Goal: Check status: Check status

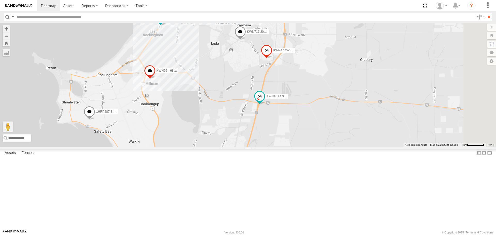
drag, startPoint x: 319, startPoint y: 108, endPoint x: 215, endPoint y: 164, distance: 118.2
click at [215, 147] on div "1I0C646 Manager Planning KWN2130 KWN708 Supervisor NA 1HRP499 [DOMAIN_NAME] 1HS…" at bounding box center [248, 85] width 496 height 124
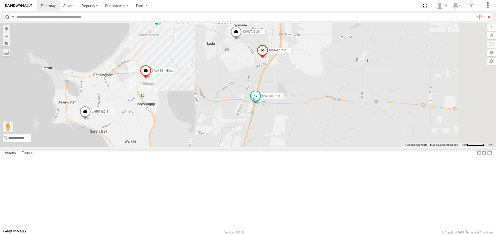
click at [260, 101] on span at bounding box center [255, 96] width 9 height 9
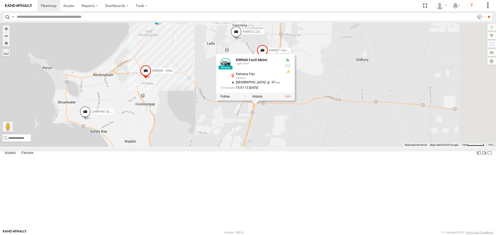
click at [339, 147] on div "1I0C646 Manager Planning KWN2130 KWN708 Supervisor NA 1HRP499 [DOMAIN_NAME] 1HS…" at bounding box center [248, 85] width 496 height 124
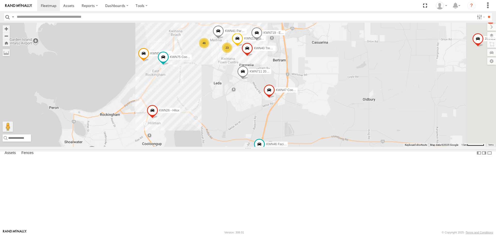
drag, startPoint x: 283, startPoint y: 133, endPoint x: 291, endPoint y: 158, distance: 25.9
click at [291, 147] on div "1I0C646 Manager Planning KWN2130 KWN708 Supervisor NA 1HRP499 [DOMAIN_NAME] 1HS…" at bounding box center [248, 85] width 496 height 124
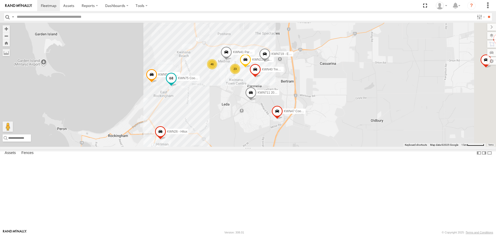
click at [176, 83] on span at bounding box center [171, 78] width 9 height 9
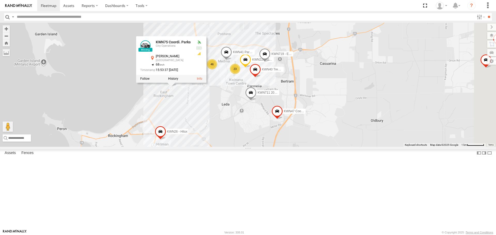
drag, startPoint x: 269, startPoint y: 148, endPoint x: 283, endPoint y: 167, distance: 23.1
click at [283, 147] on div "1I0C646 Manager Planning KWN2130 KWN708 Supervisor NA 1HRP499 [DOMAIN_NAME] 1HS…" at bounding box center [248, 85] width 496 height 124
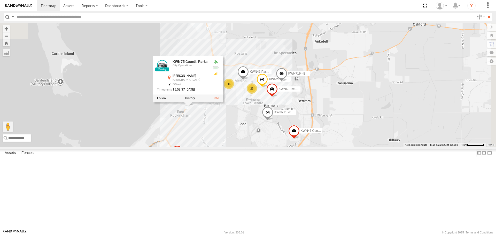
click at [75, 16] on input "text" at bounding box center [245, 16] width 460 height 7
type input "*******"
click at [486, 13] on input "**" at bounding box center [489, 16] width 6 height 7
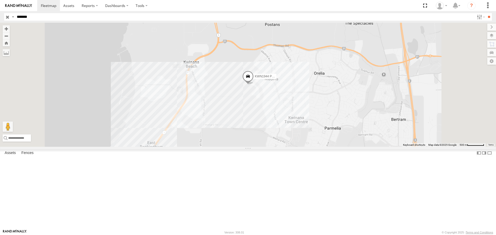
click at [0, 0] on div "KWN1944 Parks Horticulture City Operations City of [GEOGRAPHIC_DATA] -32.23781 …" at bounding box center [0, 0] width 0 height 0
click at [0, 0] on div "Horticulture" at bounding box center [0, 0] width 0 height 0
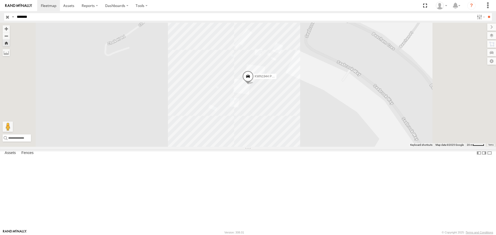
click at [254, 85] on span at bounding box center [247, 78] width 11 height 14
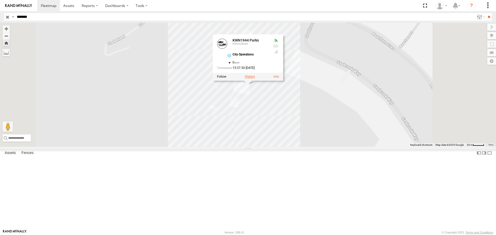
click at [255, 79] on label at bounding box center [250, 77] width 10 height 4
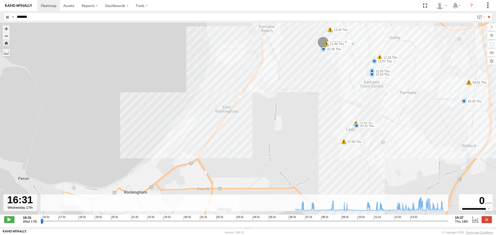
drag, startPoint x: 134, startPoint y: 172, endPoint x: 171, endPoint y: 139, distance: 49.8
click at [183, 149] on div "KWN1944 Parks 07:31 Thu 07:58 Thu 07:59 Thu 09:51 Thu 10:01 Thu 10:29 Thu 11:18…" at bounding box center [248, 122] width 496 height 198
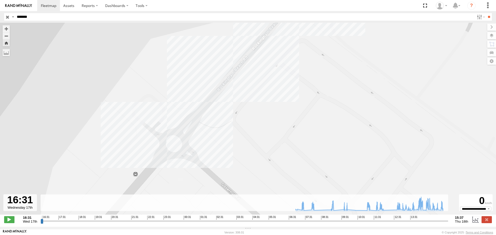
click at [146, 123] on div "KWN1944 Parks 07:31 Thu 07:58 Thu 07:59 Thu 09:51 Thu 10:01 Thu 10:29 Thu 11:18…" at bounding box center [248, 122] width 496 height 198
click at [146, 120] on div "KWN1944 Parks 07:31 Thu 07:58 Thu 07:59 Thu 09:51 Thu 10:01 Thu 10:29 Thu 11:18…" at bounding box center [248, 122] width 496 height 198
click at [386, 213] on icon at bounding box center [383, 210] width 5 height 5
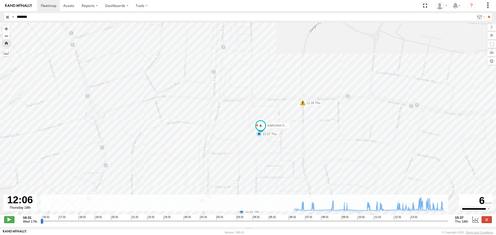
click at [11, 223] on span at bounding box center [9, 220] width 10 height 7
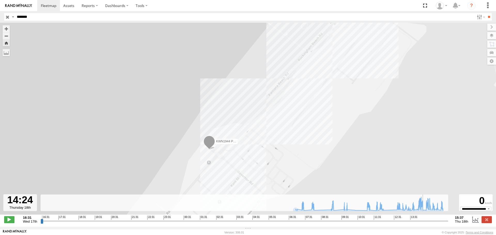
drag, startPoint x: 43, startPoint y: 223, endPoint x: 423, endPoint y: 216, distance: 380.0
click at [423, 219] on input "range" at bounding box center [245, 221] width 408 height 5
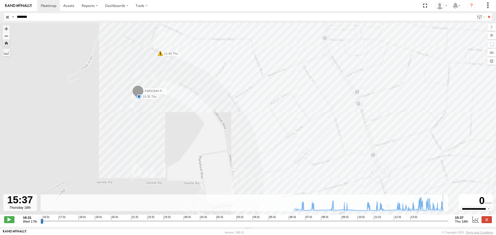
type input "**********"
